Goal: Task Accomplishment & Management: Use online tool/utility

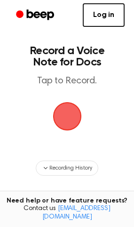
click at [67, 118] on span "button" at bounding box center [67, 116] width 26 height 26
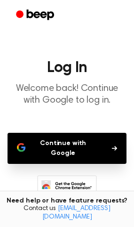
click at [73, 144] on button "Continue with Google" at bounding box center [67, 148] width 119 height 31
click at [106, 143] on button "Continue with Google" at bounding box center [67, 148] width 119 height 31
click at [116, 146] on icon "button" at bounding box center [114, 148] width 5 height 5
